Goal: Task Accomplishment & Management: Manage account settings

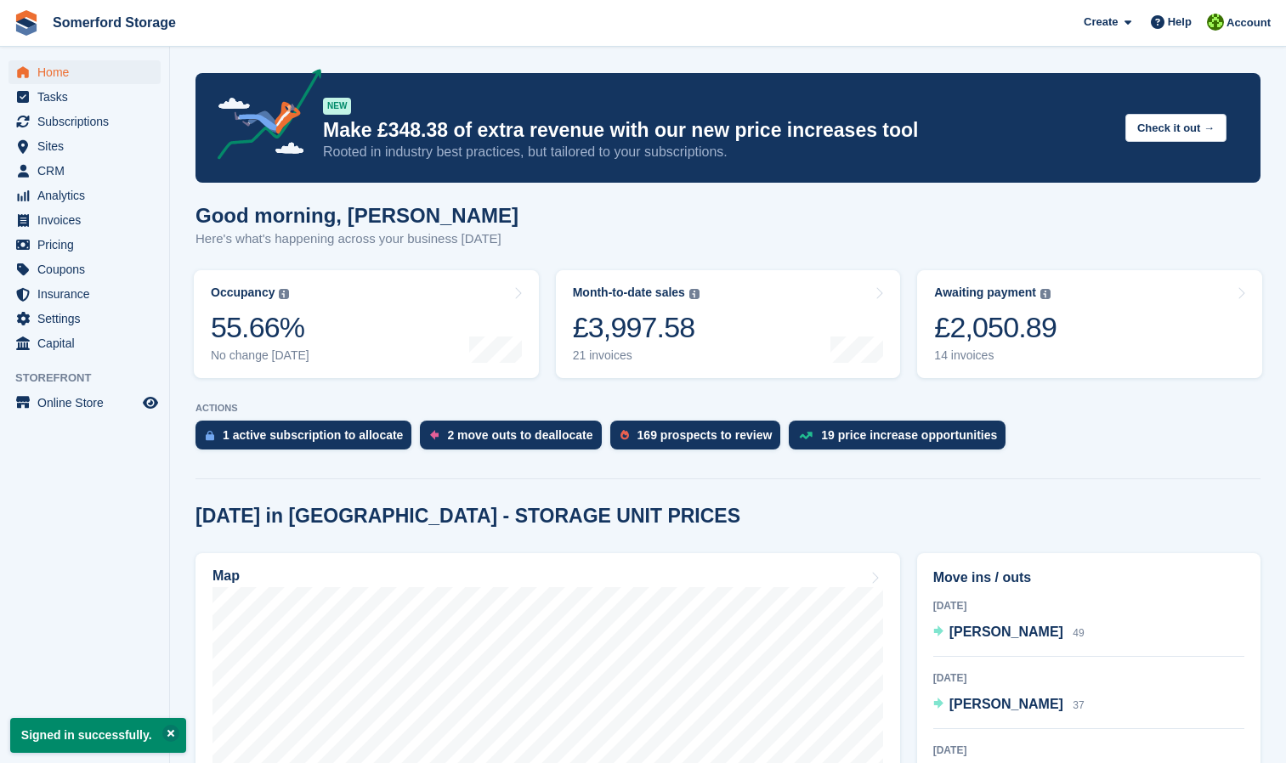
scroll to position [170, 0]
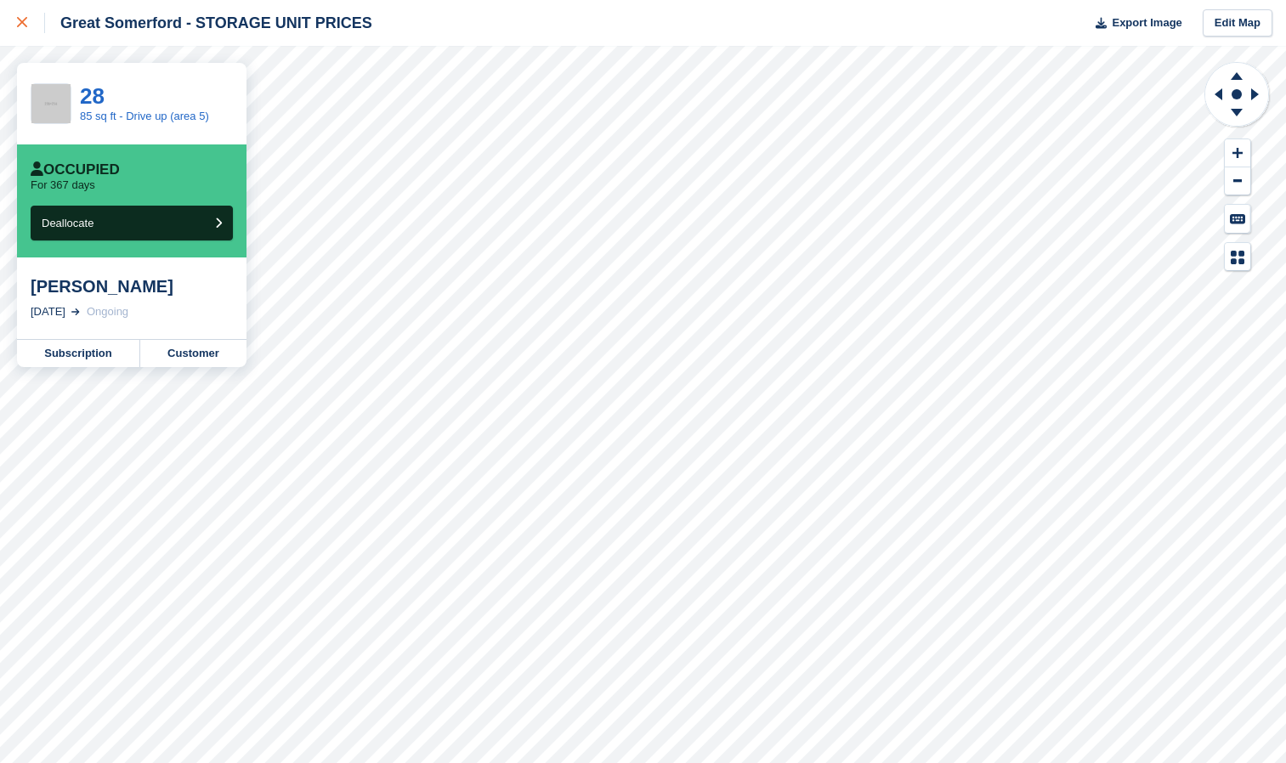
click at [19, 18] on icon at bounding box center [22, 22] width 10 height 10
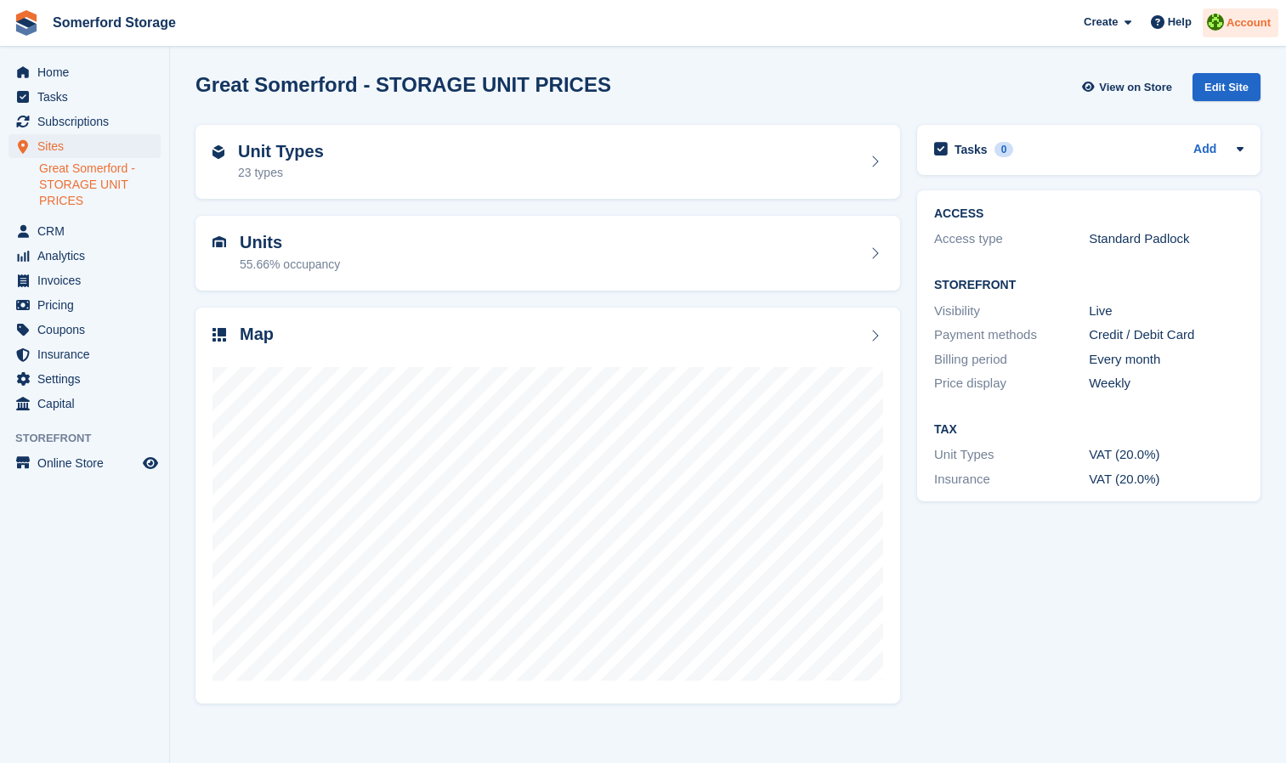
click at [1240, 27] on span "Account" at bounding box center [1249, 22] width 44 height 17
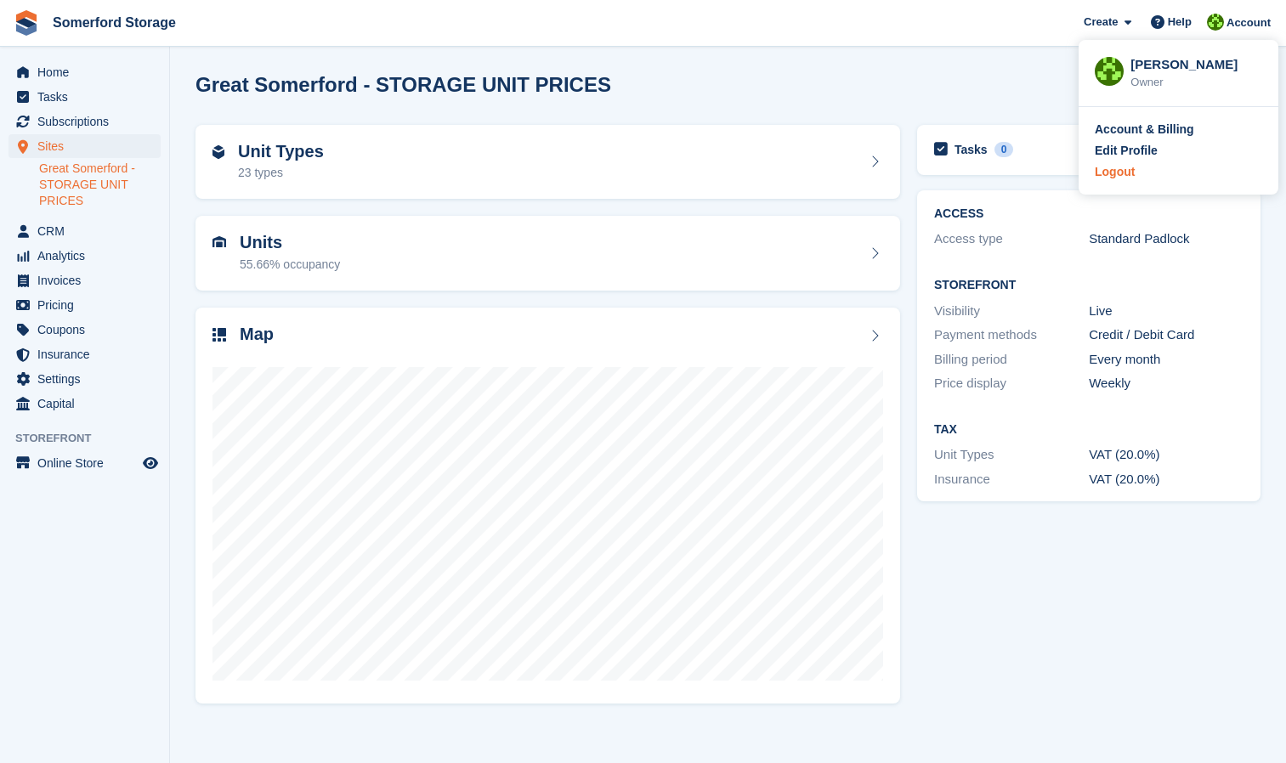
click at [1119, 171] on div "Logout" at bounding box center [1115, 172] width 40 height 18
